Goal: Navigation & Orientation: Find specific page/section

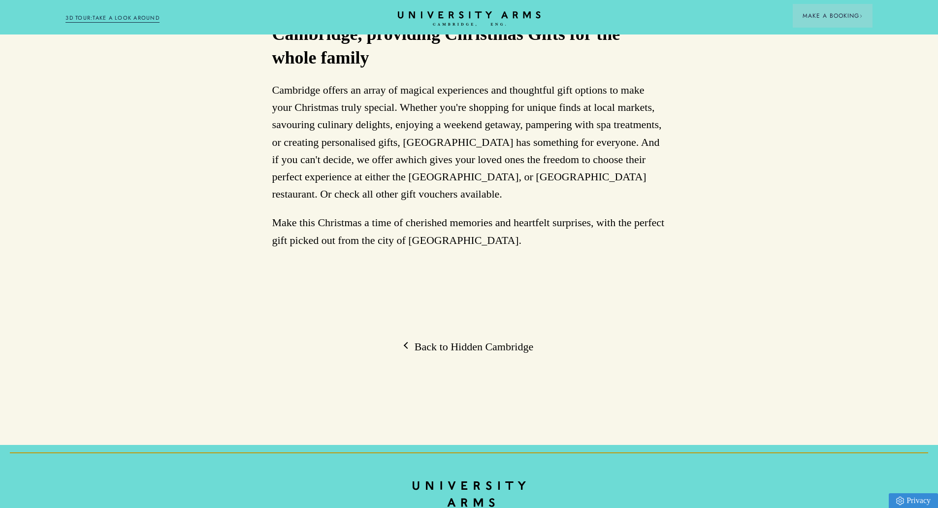
scroll to position [3101, 0]
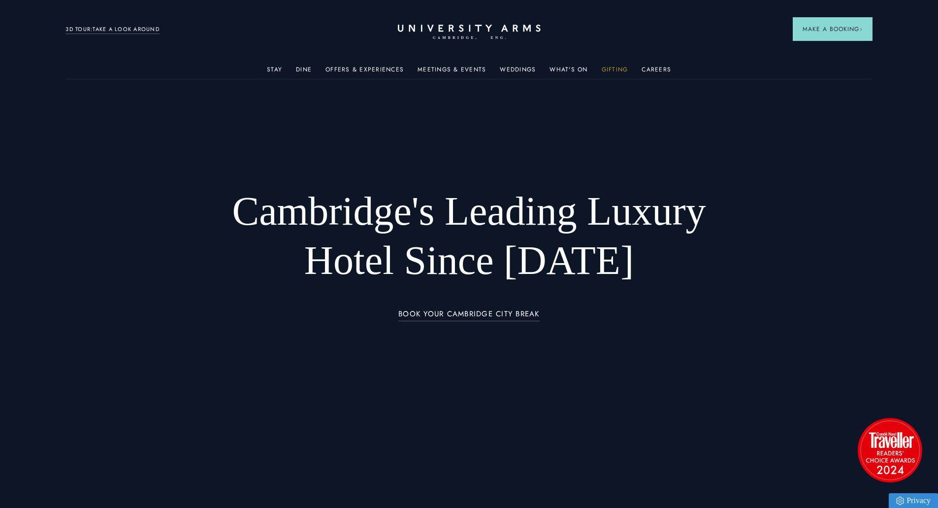
click at [611, 71] on link "Gifting" at bounding box center [615, 72] width 27 height 13
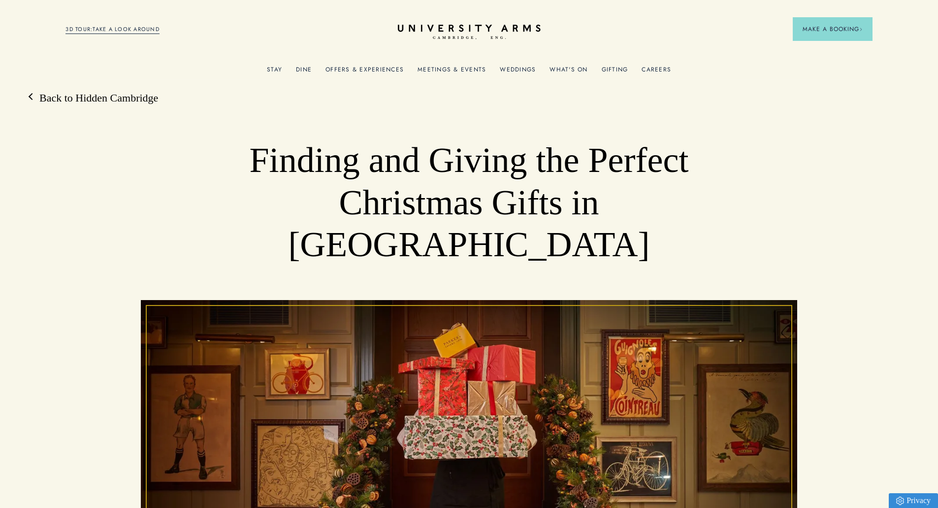
click at [378, 64] on div "Offers & Experiences" at bounding box center [364, 69] width 78 height 20
click at [378, 69] on link "Offers & Experiences" at bounding box center [364, 72] width 78 height 13
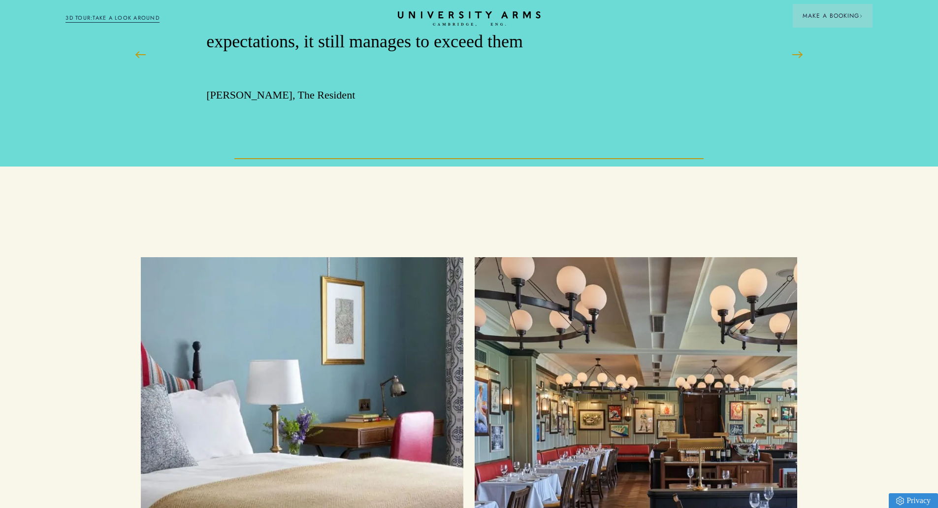
scroll to position [1309, 0]
